Goal: Navigation & Orientation: Find specific page/section

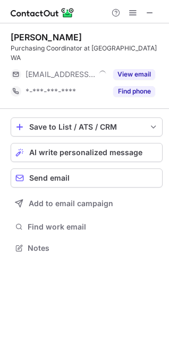
scroll to position [5, 5]
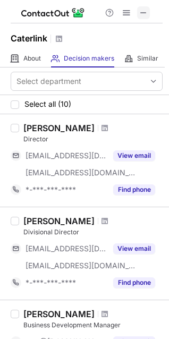
click at [142, 15] on span at bounding box center [143, 12] width 8 height 8
